Goal: Information Seeking & Learning: Learn about a topic

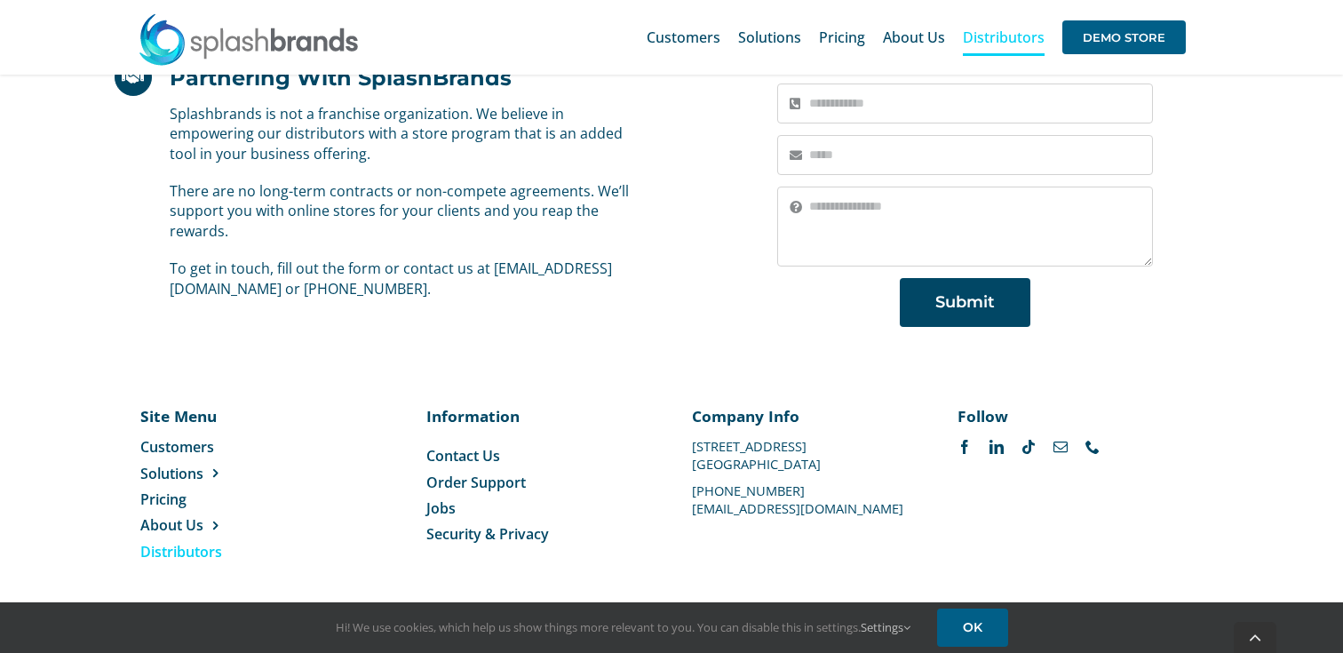
scroll to position [1316, 0]
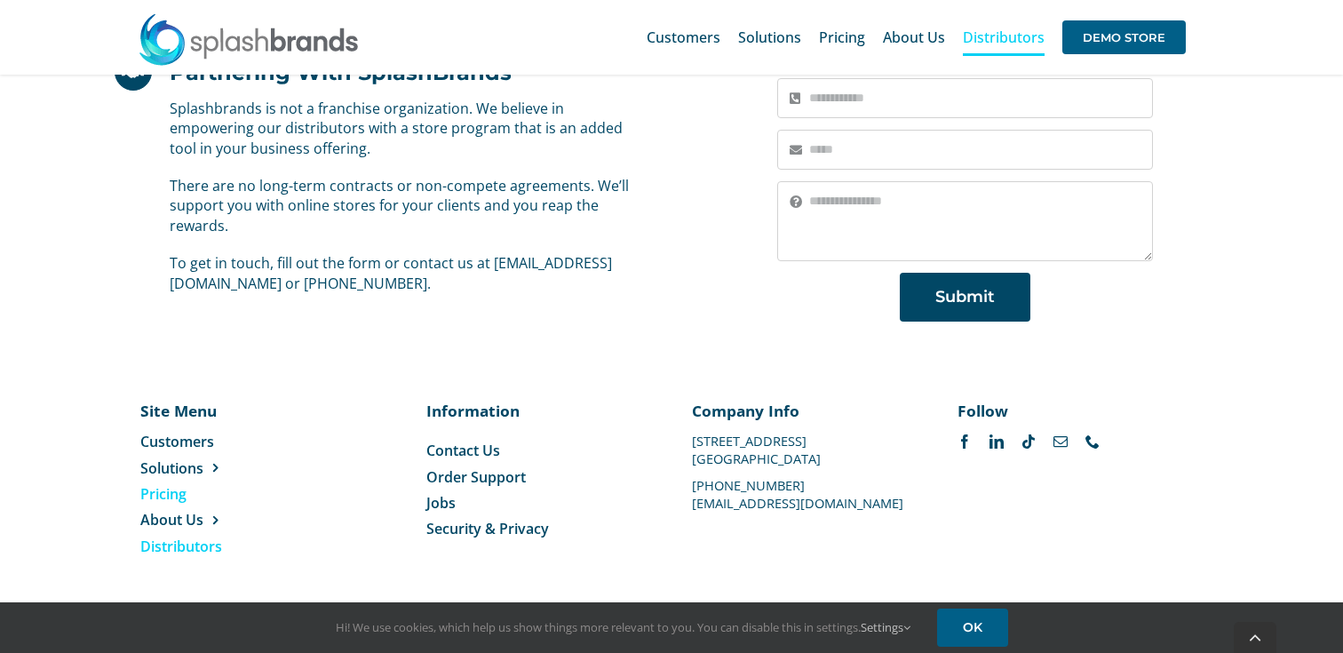
click at [172, 491] on span "Pricing" at bounding box center [163, 494] width 46 height 20
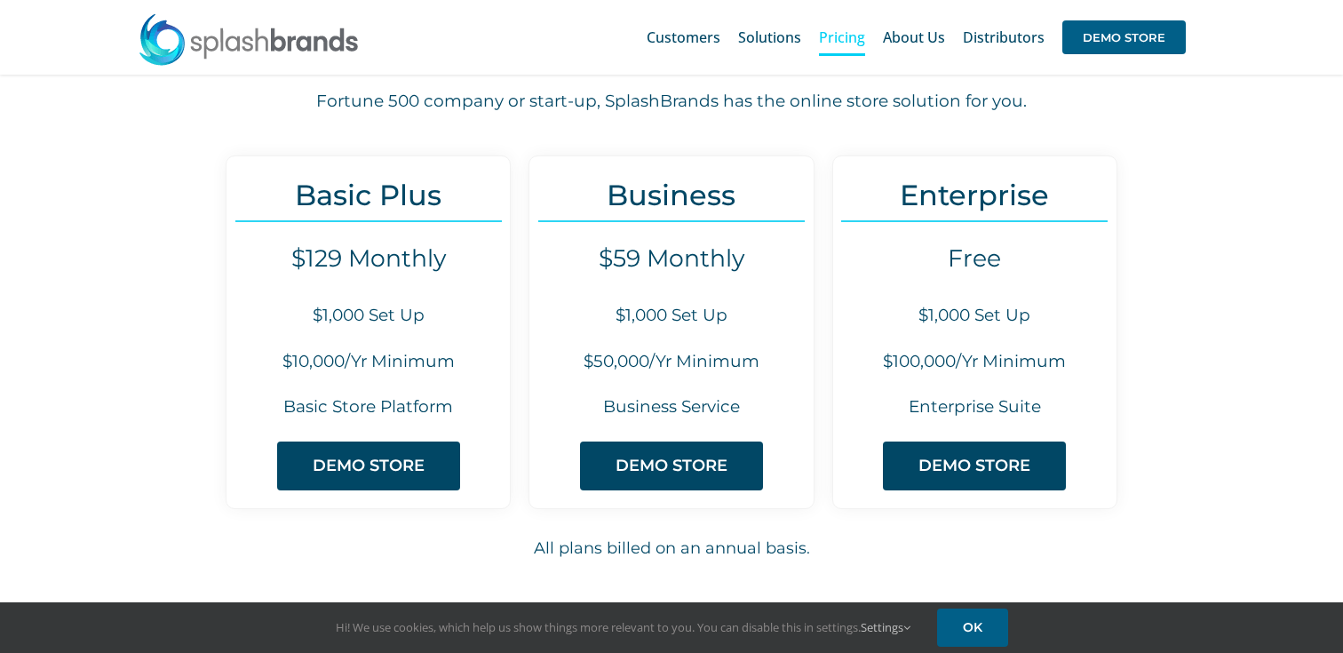
scroll to position [144, 0]
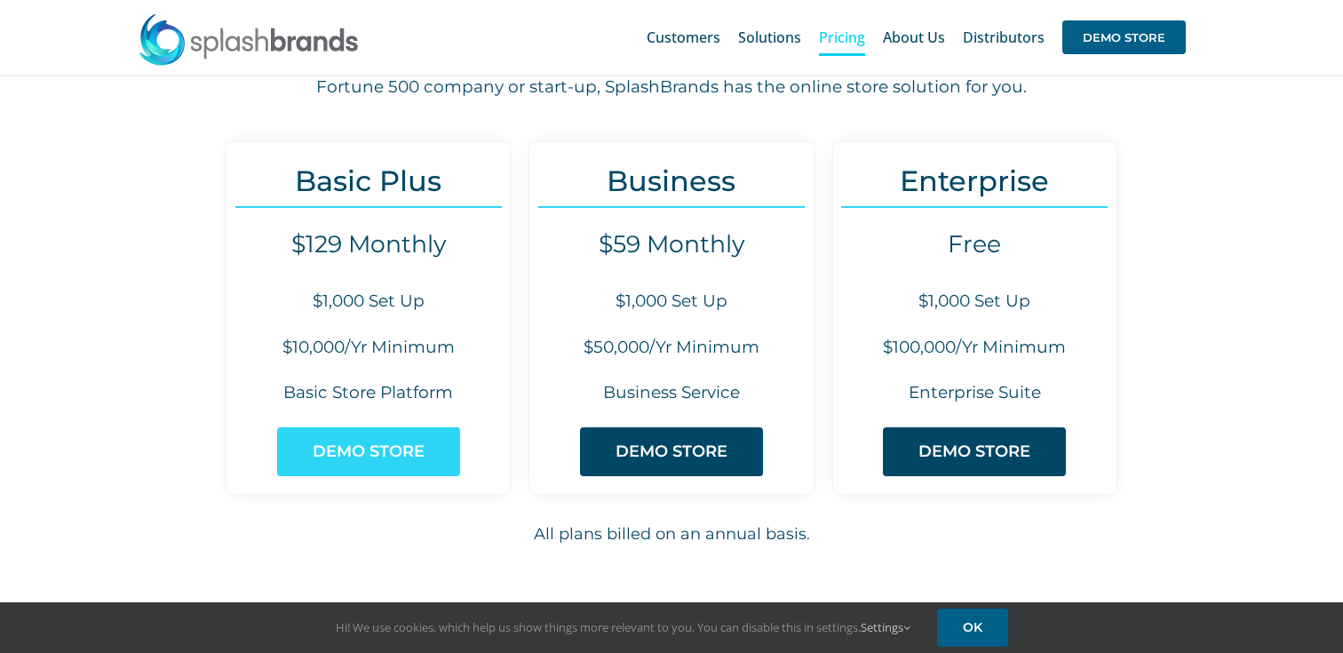
click at [334, 457] on span "DEMO STORE" at bounding box center [369, 451] width 112 height 19
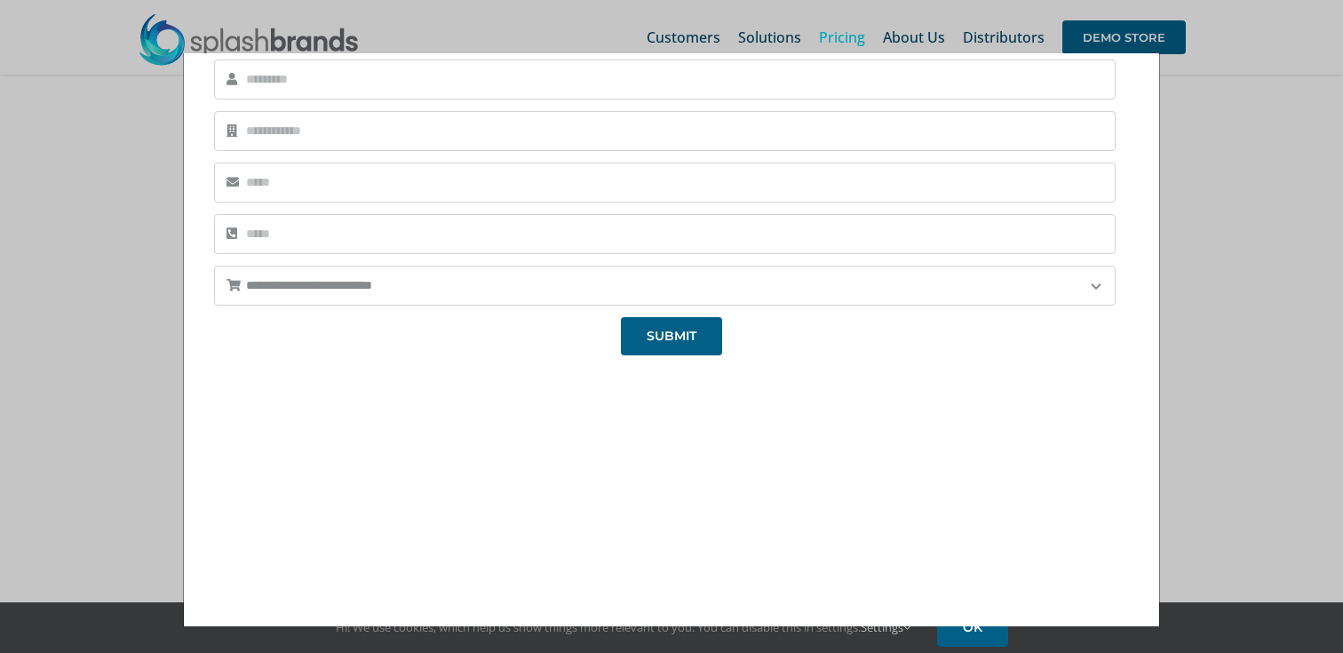
scroll to position [196, 0]
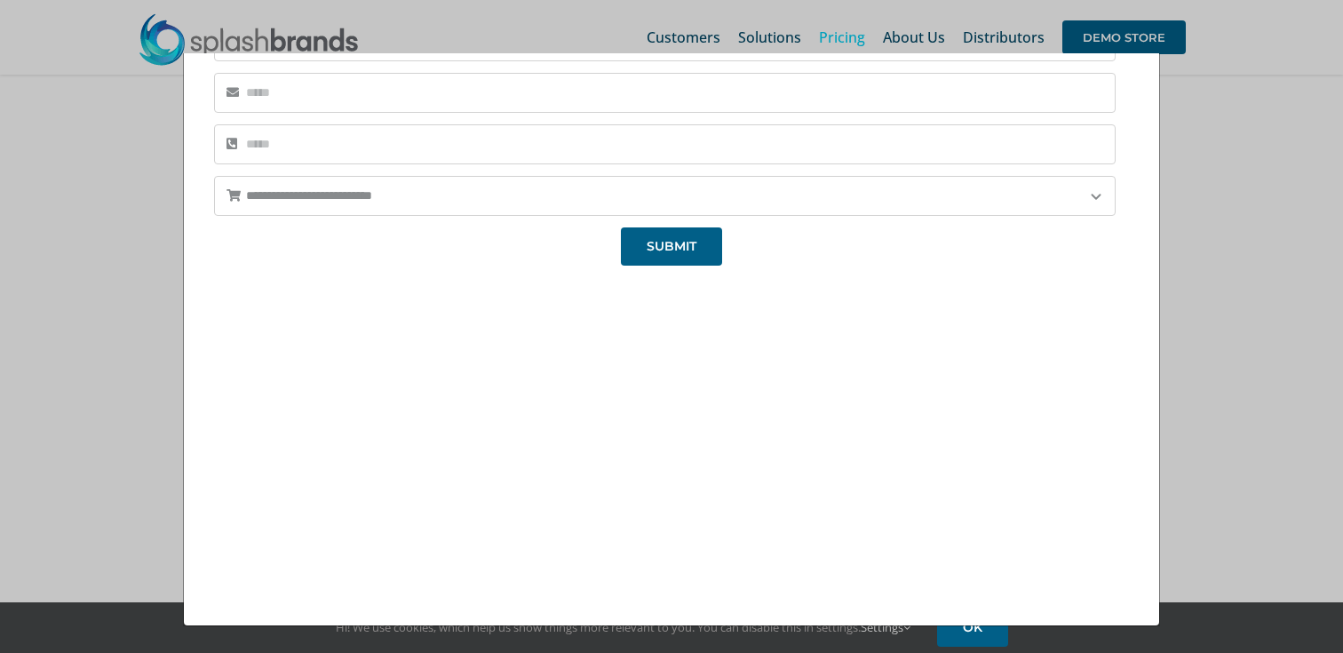
click at [568, 25] on div "**********" at bounding box center [671, 326] width 1343 height 653
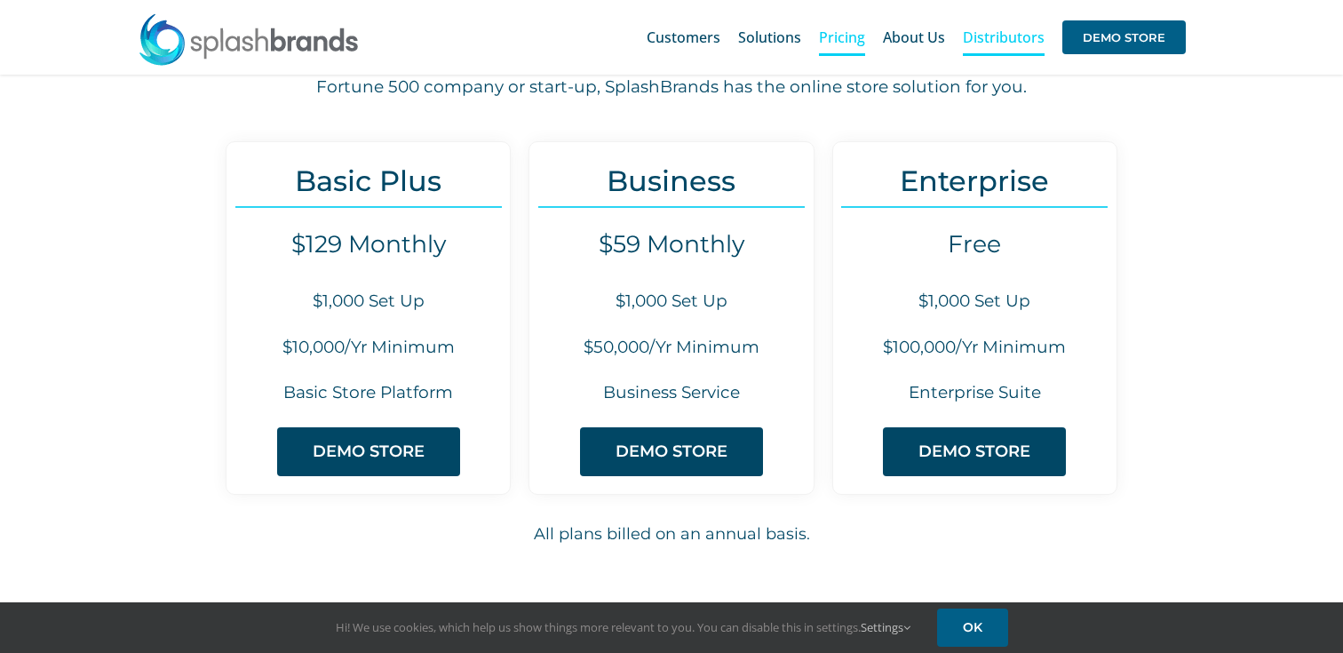
click at [986, 34] on span "Distributors" at bounding box center [1004, 37] width 82 height 14
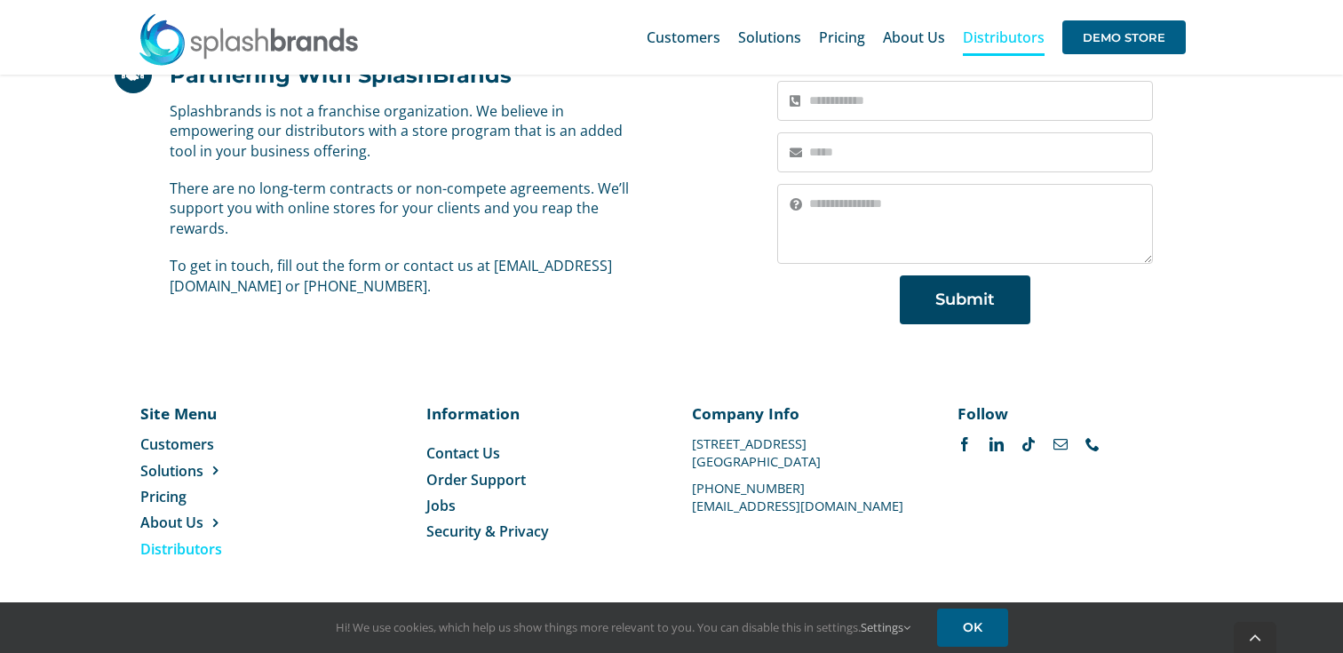
scroll to position [1316, 0]
